Goal: Information Seeking & Learning: Learn about a topic

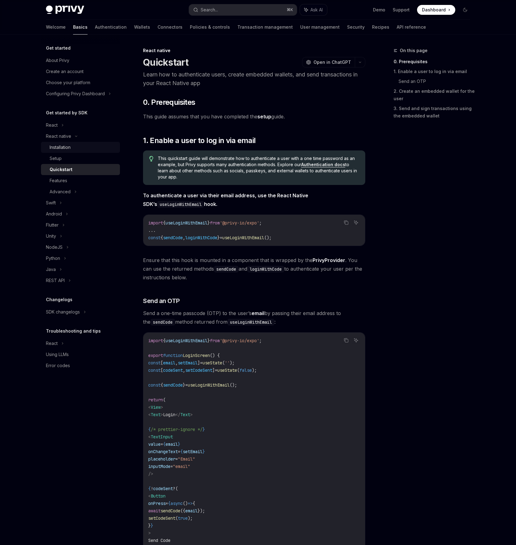
click at [63, 150] on div "Installation" at bounding box center [60, 147] width 21 height 7
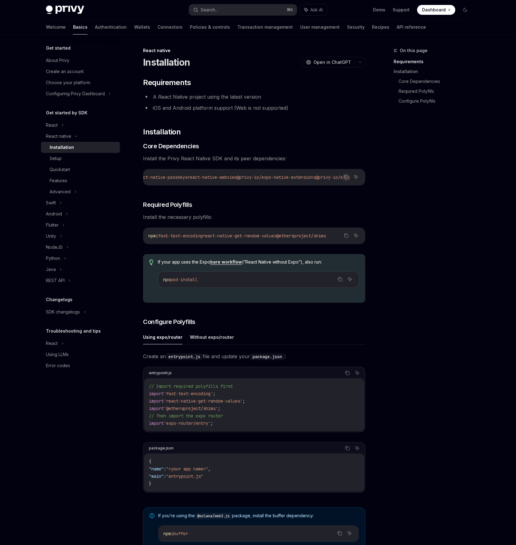
scroll to position [0, 342]
click at [350, 178] on button "Copy the contents from the code block" at bounding box center [346, 177] width 8 height 8
click at [218, 341] on button "Without expo/router" at bounding box center [212, 337] width 44 height 14
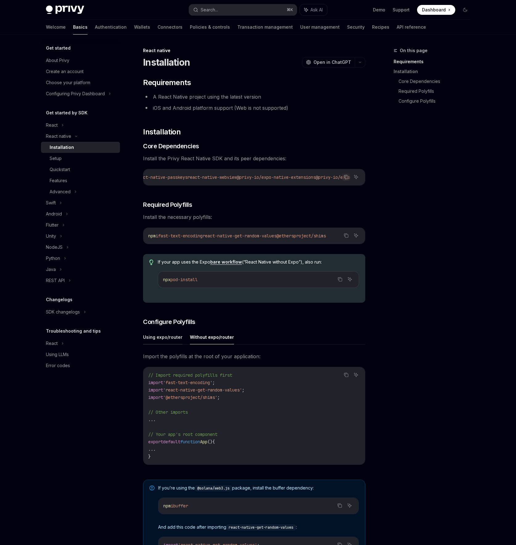
click at [171, 341] on button "Using expo/router" at bounding box center [162, 337] width 39 height 14
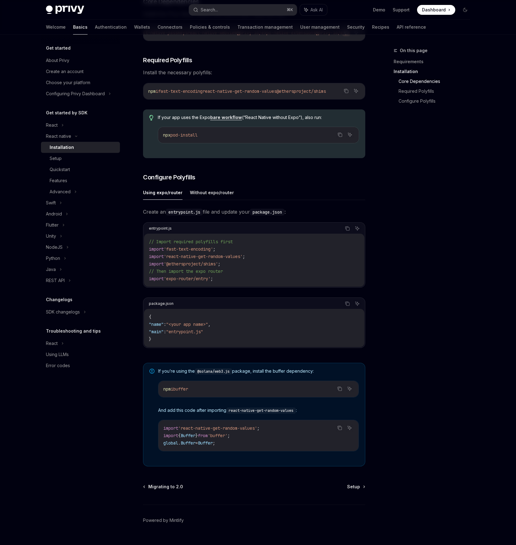
scroll to position [145, 0]
click at [65, 156] on div "Setup" at bounding box center [83, 158] width 67 height 7
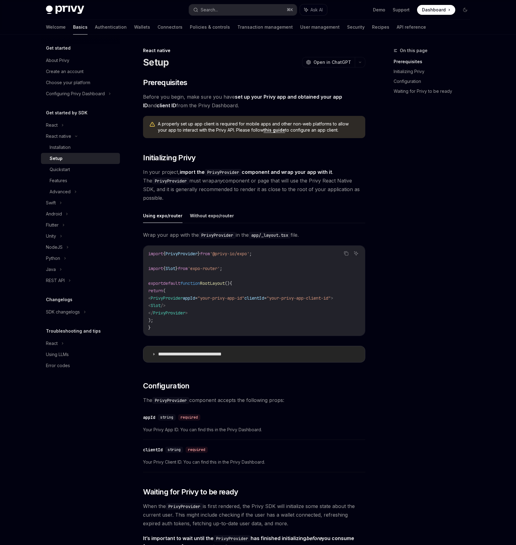
click at [172, 358] on p "**********" at bounding box center [201, 354] width 86 height 6
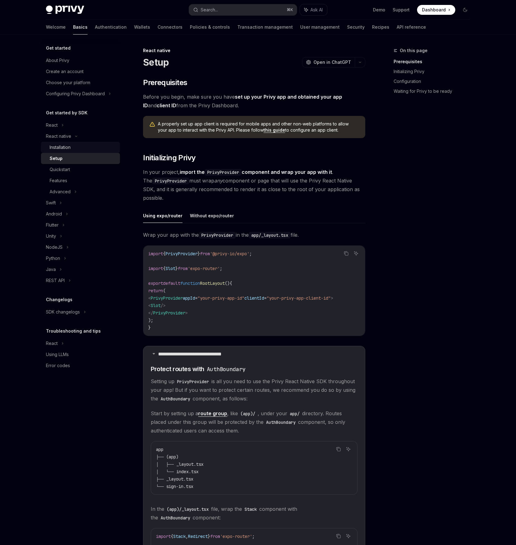
click at [91, 147] on div "Installation" at bounding box center [83, 147] width 67 height 7
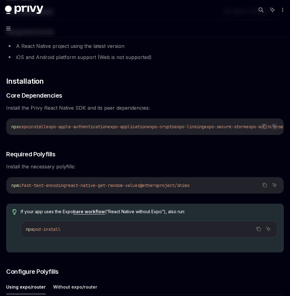
scroll to position [58, 0]
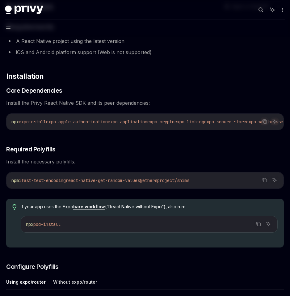
drag, startPoint x: 28, startPoint y: 183, endPoint x: 218, endPoint y: 183, distance: 190.3
click at [218, 183] on code "npm i fast-text-encoding react-native-get-random-values @ethersproject/shims" at bounding box center [144, 179] width 267 height 7
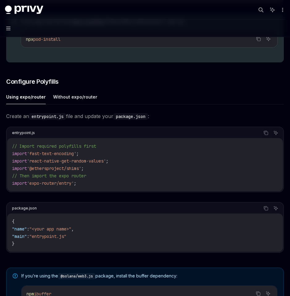
scroll to position [253, 0]
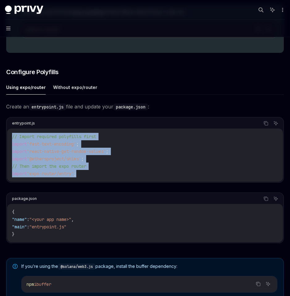
drag, startPoint x: 91, startPoint y: 176, endPoint x: 10, endPoint y: 139, distance: 88.5
click at [10, 139] on div "// Import required polyfills first import 'fast-text-encoding' ; import 'react-…" at bounding box center [144, 154] width 275 height 53
copy code "// Import required polyfills first import 'fast-text-encoding' ; import 'react-…"
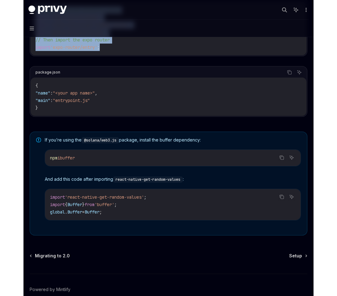
scroll to position [412, 0]
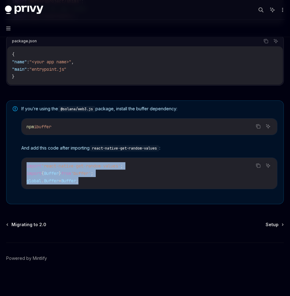
drag, startPoint x: 90, startPoint y: 182, endPoint x: 26, endPoint y: 165, distance: 66.9
click at [26, 165] on div "import 'react-native-get-random-values' ; import { Buffer } from 'buffer' ; glo…" at bounding box center [149, 173] width 255 height 31
copy code "import 'react-native-get-random-values' ; import { Buffer } from 'buffer' ; glo…"
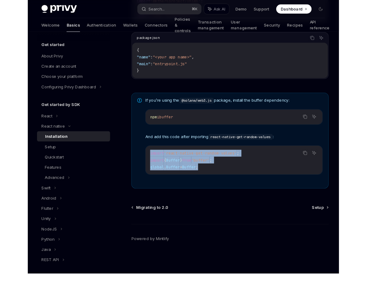
scroll to position [410, 0]
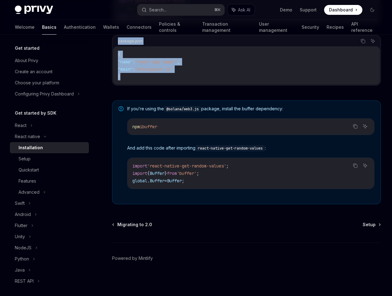
drag, startPoint x: 125, startPoint y: 80, endPoint x: 114, endPoint y: 39, distance: 41.5
click at [114, 39] on div "package.json Copy Ask AI { "name" : "<your app name>" , "main" : "entrypoint.js…" at bounding box center [246, 60] width 269 height 51
copy div "package.json Copy Ask AI { "name" : "<your app name>" , "main" : "entrypoint.js…"
click at [372, 222] on span "Setup" at bounding box center [368, 224] width 13 height 6
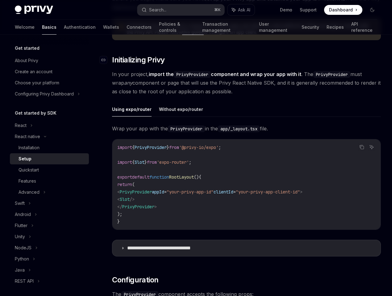
scroll to position [143, 0]
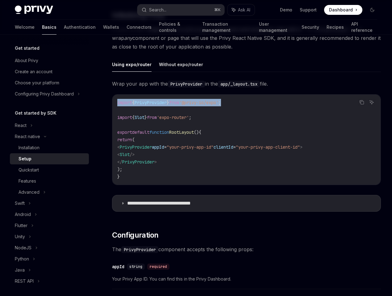
drag, startPoint x: 240, startPoint y: 104, endPoint x: 102, endPoint y: 104, distance: 138.2
click at [102, 104] on div "React native Setup OpenAI Open in ChatGPT OpenAI Open in ChatGPT ​ Prerequisite…" at bounding box center [188, 297] width 387 height 787
copy span "import { PrivyProvider } from '@privy-io/expo' ;"
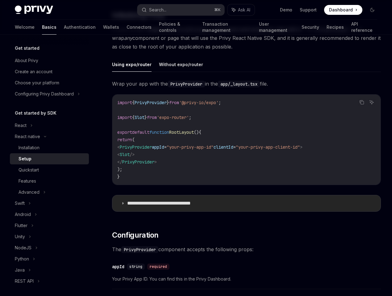
click at [135, 205] on p "**********" at bounding box center [170, 203] width 86 height 6
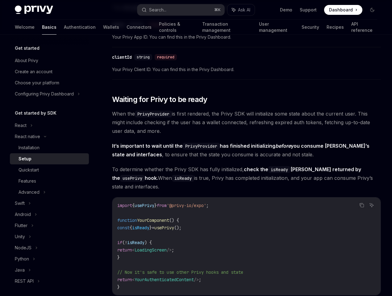
scroll to position [761, 0]
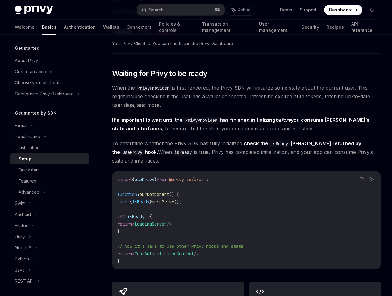
click at [206, 201] on code "import { usePrivy } from '@privy-io/expo' ; function YourComponent () { const {…" at bounding box center [246, 220] width 258 height 89
drag, startPoint x: 225, startPoint y: 180, endPoint x: 117, endPoint y: 179, distance: 108.3
click at [117, 179] on code "import { usePrivy } from '@privy-io/expo' ; function YourComponent () { const {…" at bounding box center [246, 220] width 258 height 89
copy span "import { usePrivy } from '@privy-io/expo' ;"
drag, startPoint x: 133, startPoint y: 230, endPoint x: 122, endPoint y: 201, distance: 30.1
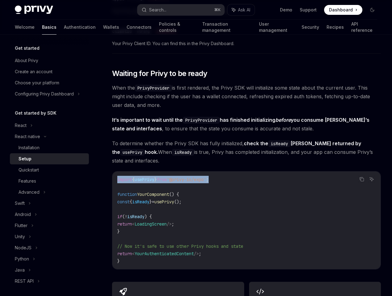
click at [122, 201] on code "import { usePrivy } from '@privy-io/expo' ; function YourComponent () { const {…" at bounding box center [246, 220] width 258 height 89
copy code "const { isReady } = usePrivy (); if ( ! isReady ) { return < LoadingScreen /> ;…"
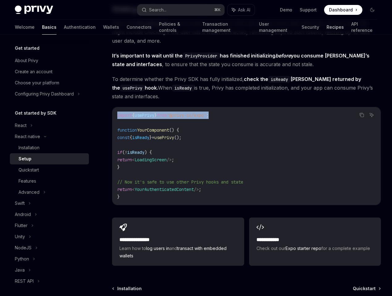
scroll to position [882, 0]
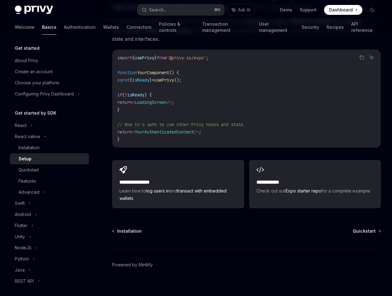
click at [206, 122] on span "// Now it's safe to use other Privy hooks and state" at bounding box center [180, 125] width 126 height 6
click at [369, 231] on span "Quickstart" at bounding box center [364, 231] width 23 height 6
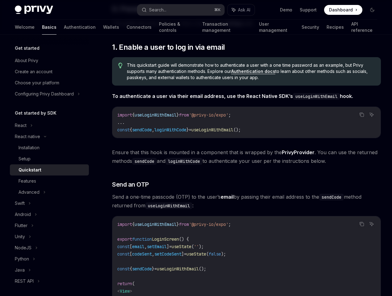
scroll to position [54, 0]
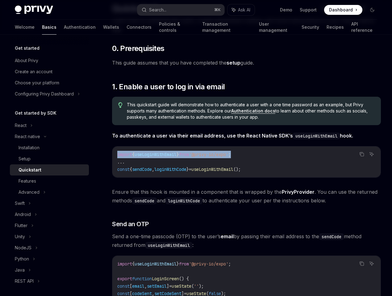
drag, startPoint x: 249, startPoint y: 153, endPoint x: 118, endPoint y: 153, distance: 131.1
click at [118, 153] on code "import { useLoginWithEmail } from '@privy-io/expo' ; ... const { sendCode , log…" at bounding box center [246, 162] width 258 height 22
copy span "import { useLoginWithEmail } from '@privy-io/expo' ;"
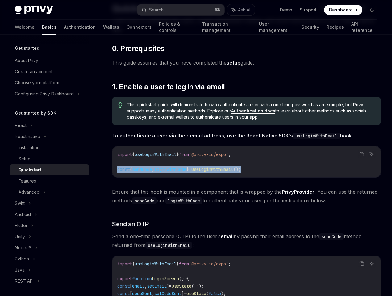
drag, startPoint x: 263, startPoint y: 167, endPoint x: 118, endPoint y: 169, distance: 145.6
click at [118, 169] on code "import { useLoginWithEmail } from '@privy-io/expo' ; ... const { sendCode , log…" at bounding box center [246, 162] width 258 height 22
copy span "const { sendCode , loginWithCode } = useLoginWithEmail ();"
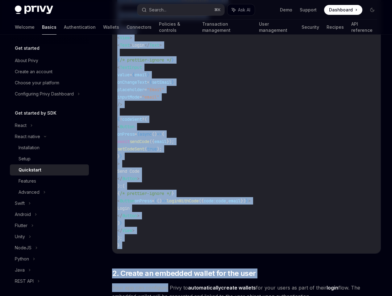
scroll to position [347, 0]
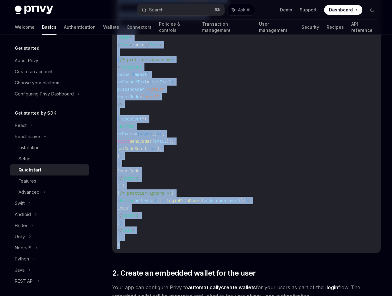
drag, startPoint x: 117, startPoint y: 105, endPoint x: 159, endPoint y: 242, distance: 142.6
click at [159, 242] on code "import { useLoginWithEmail } from '@privy-io/expo' ; export function LoginScree…" at bounding box center [246, 107] width 258 height 281
copy code "export function LoginScreen () { const [ email , setEmail ] = useState ( '' ); …"
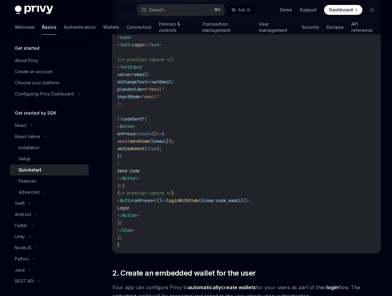
click at [210, 238] on code "import { useLoginWithEmail } from '@privy-io/expo' ; export function LoginScree…" at bounding box center [246, 107] width 258 height 281
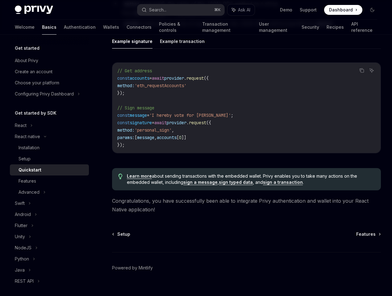
scroll to position [854, 0]
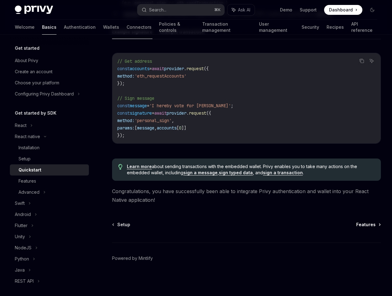
click at [366, 226] on span "Features" at bounding box center [365, 224] width 19 height 6
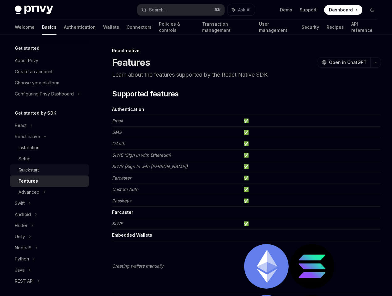
click at [62, 173] on div "Quickstart" at bounding box center [52, 169] width 67 height 7
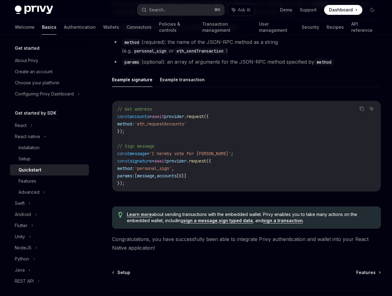
scroll to position [854, 0]
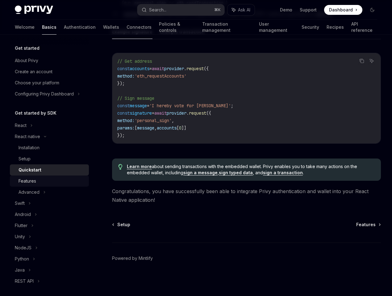
click at [32, 184] on div "Features" at bounding box center [28, 180] width 18 height 7
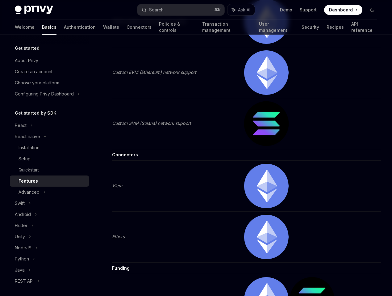
scroll to position [976, 0]
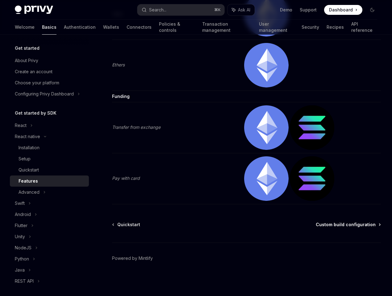
click at [358, 226] on span "Custom build configuration" at bounding box center [346, 224] width 60 height 6
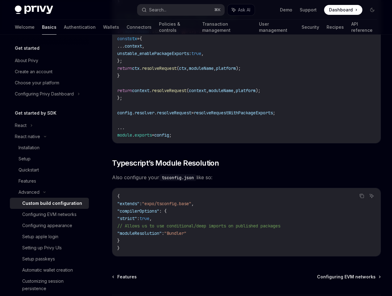
scroll to position [464, 0]
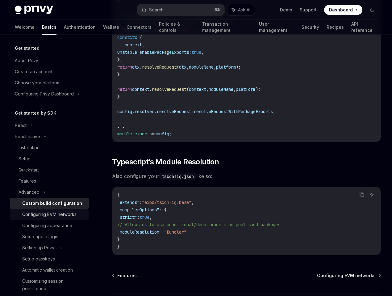
click at [55, 215] on div "Configuring EVM networks" at bounding box center [49, 213] width 54 height 7
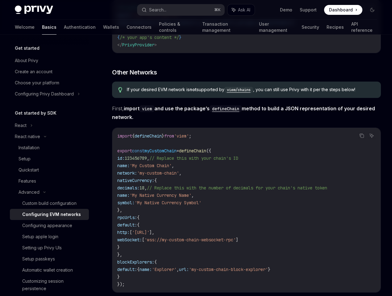
scroll to position [334, 0]
click at [50, 228] on div "Configuring appearance" at bounding box center [47, 224] width 50 height 7
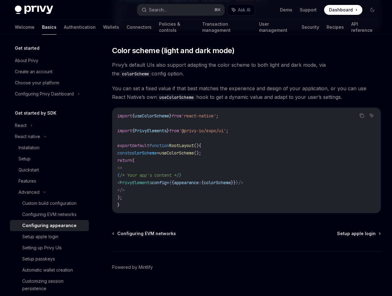
scroll to position [224, 0]
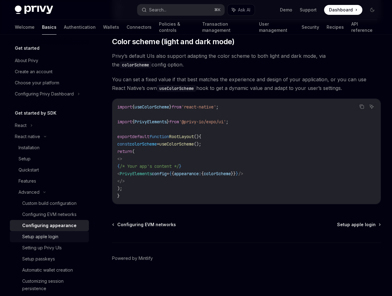
click at [55, 237] on div "Setup apple login" at bounding box center [40, 236] width 36 height 7
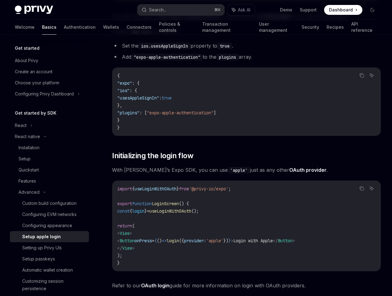
scroll to position [224, 0]
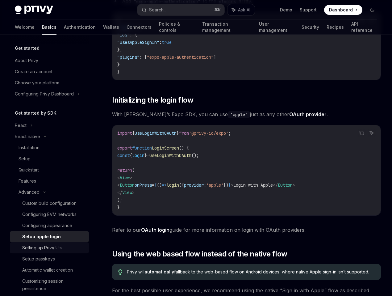
click at [62, 246] on div "Setting up Privy UIs" at bounding box center [41, 247] width 39 height 7
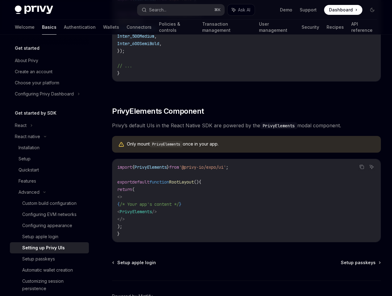
scroll to position [412, 0]
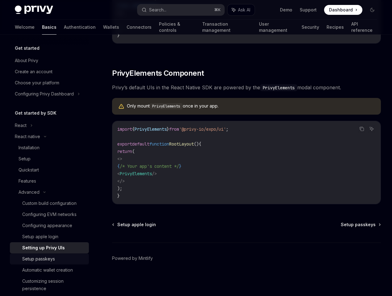
click at [42, 257] on div "Setup passkeys" at bounding box center [38, 258] width 33 height 7
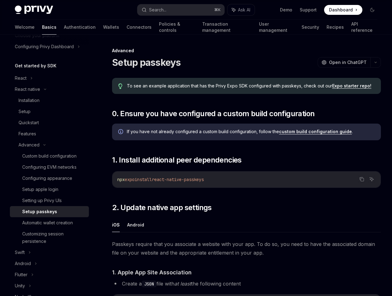
scroll to position [84, 0]
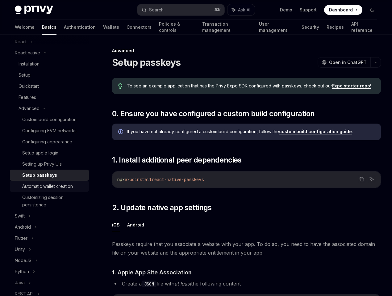
click at [57, 185] on div "Automatic wallet creation" at bounding box center [47, 185] width 51 height 7
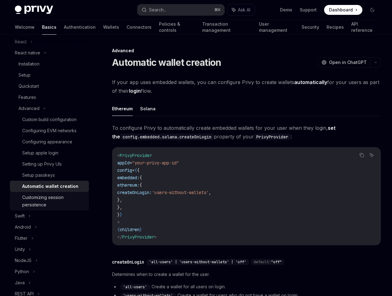
click at [51, 200] on div "Customizing session persistence" at bounding box center [53, 200] width 63 height 15
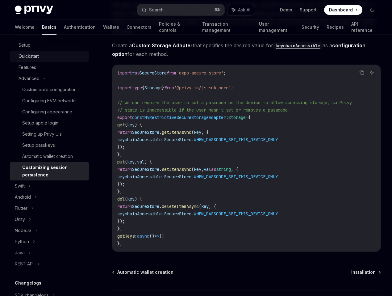
scroll to position [184, 0]
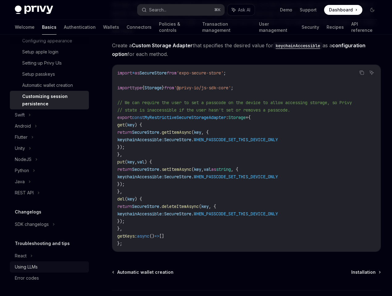
click at [35, 263] on div "Using LLMs" at bounding box center [26, 266] width 23 height 7
type textarea "*"
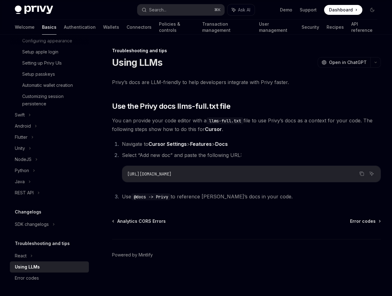
drag, startPoint x: 127, startPoint y: 174, endPoint x: 253, endPoint y: 174, distance: 126.2
click at [253, 174] on code "[URL][DOMAIN_NAME]" at bounding box center [251, 173] width 248 height 7
copy span "[URL][DOMAIN_NAME]"
click at [185, 196] on span "Use @docs -> Privy to reference [PERSON_NAME]’s docs in your code." at bounding box center [207, 196] width 171 height 6
